Goal: Task Accomplishment & Management: Use online tool/utility

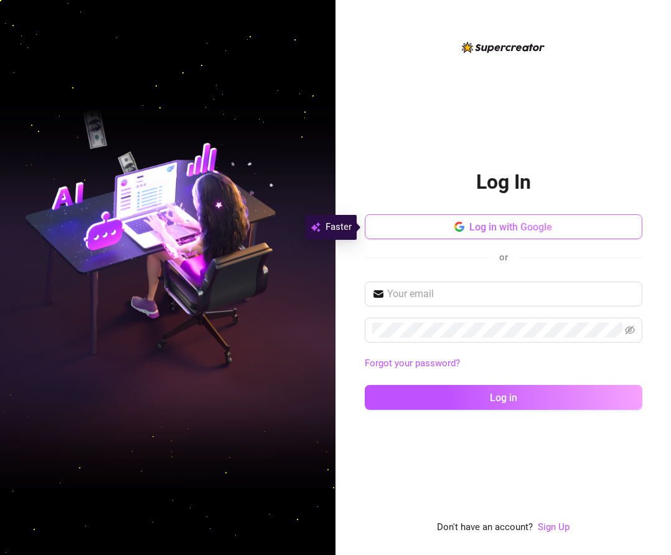
click at [521, 225] on span "Log in with Google" at bounding box center [510, 227] width 83 height 12
